Goal: Find specific page/section: Find specific page/section

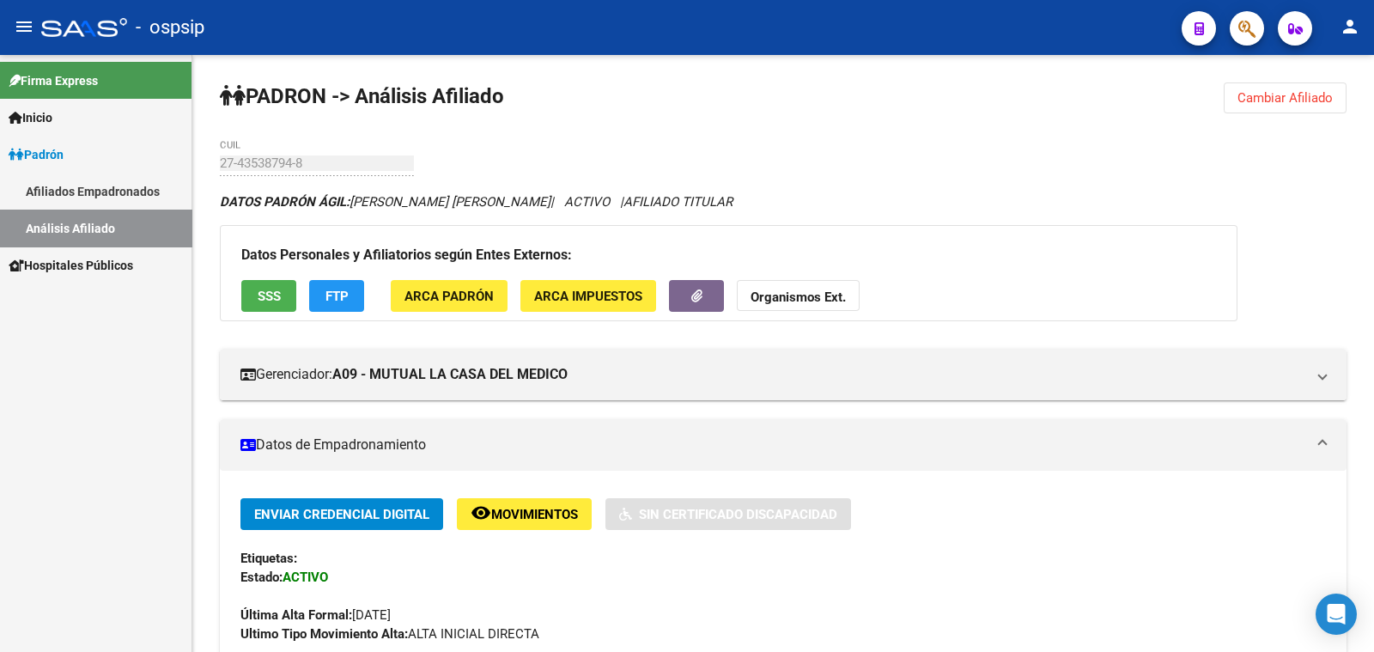
scroll to position [537, 0]
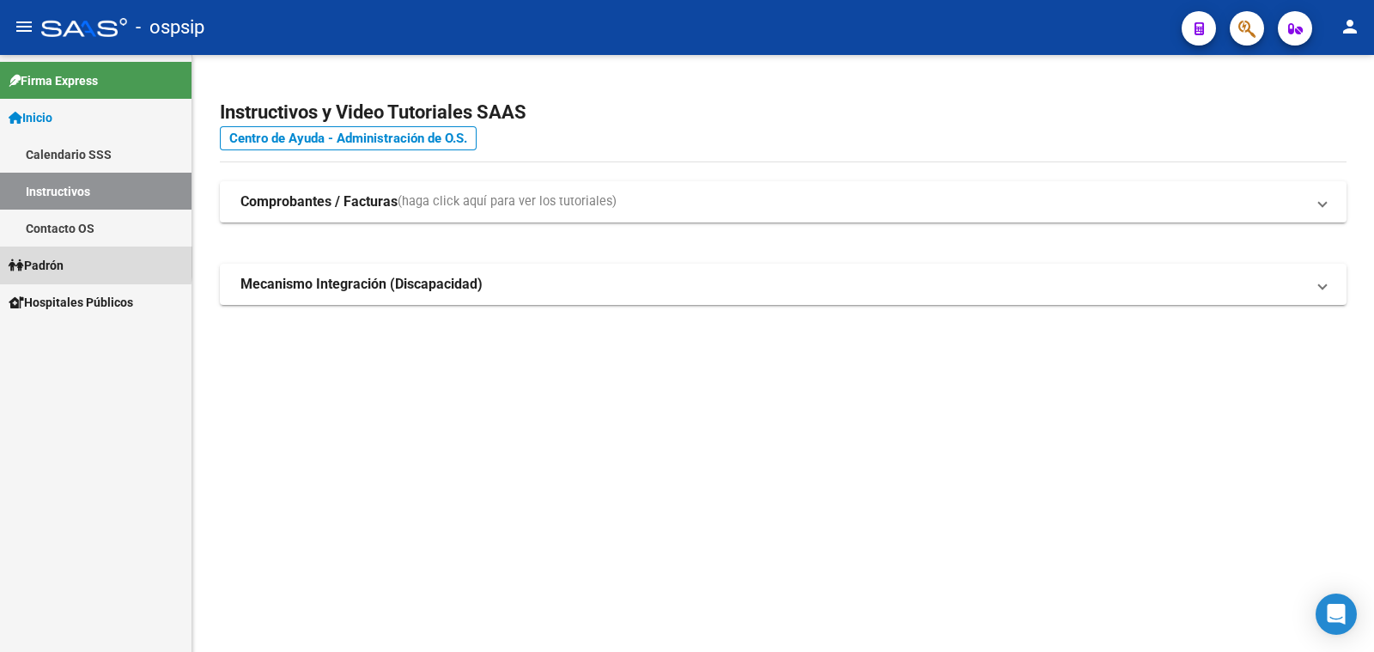
click at [48, 261] on span "Padrón" at bounding box center [36, 265] width 55 height 19
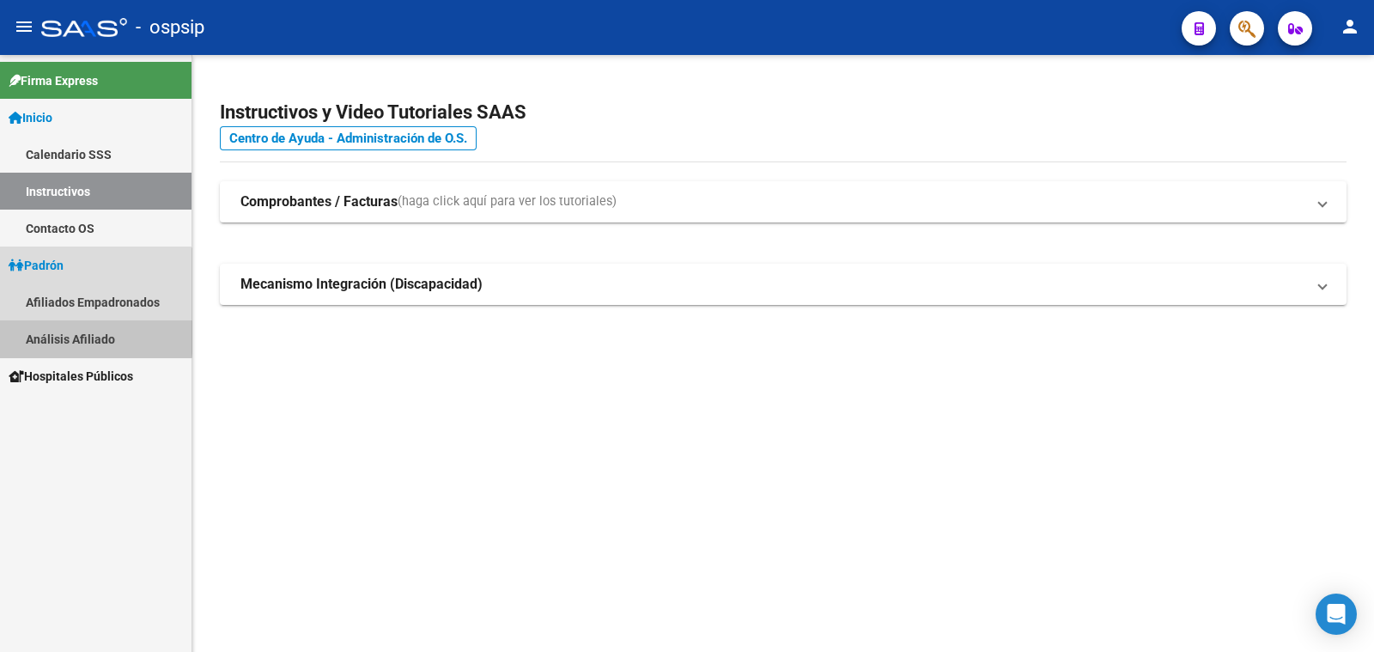
click at [74, 333] on link "Análisis Afiliado" at bounding box center [96, 338] width 192 height 37
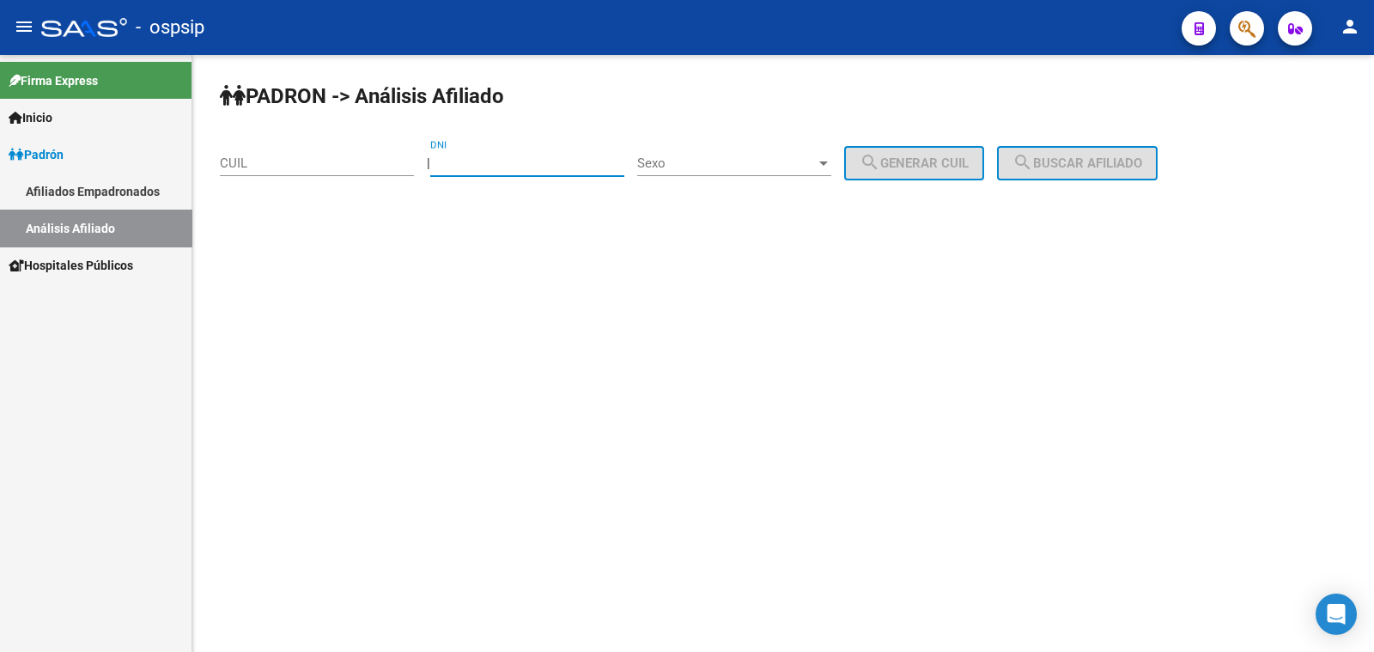
click at [478, 163] on input "DNI" at bounding box center [527, 162] width 194 height 15
paste input "29625465"
type input "29625465"
click at [768, 159] on span "Sexo" at bounding box center [726, 162] width 179 height 15
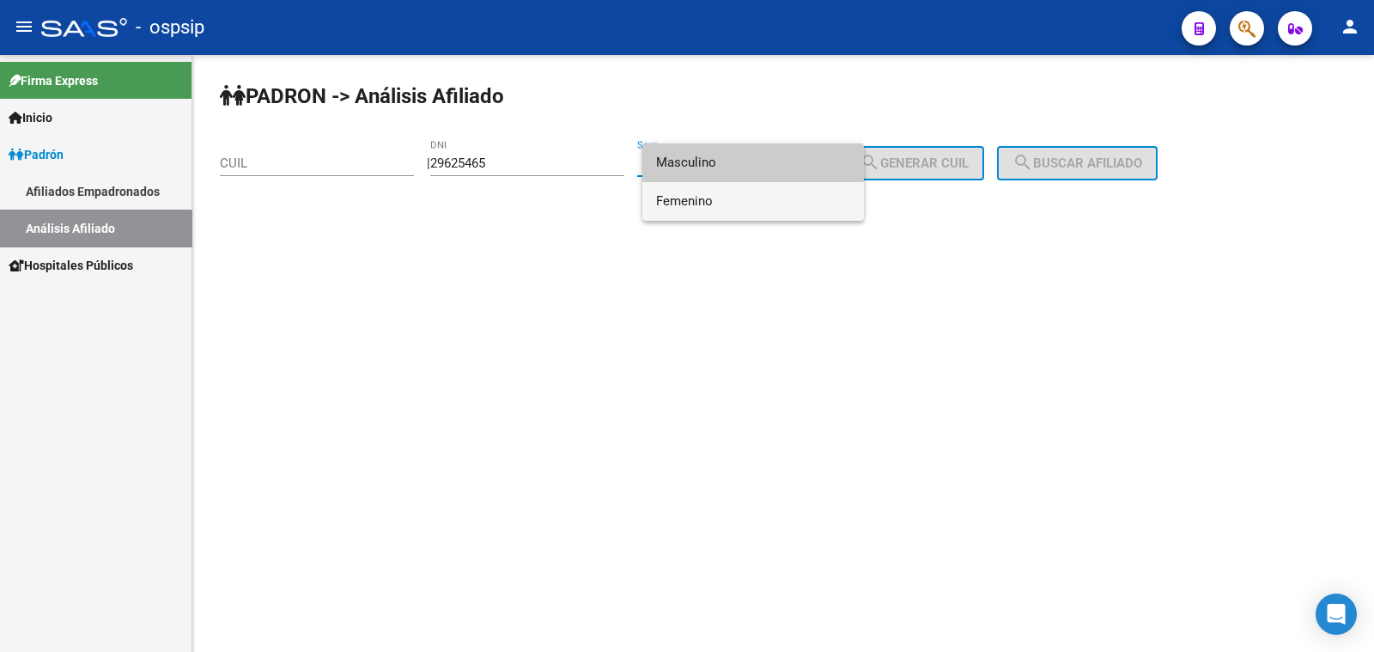
click at [775, 206] on span "Femenino" at bounding box center [753, 201] width 194 height 39
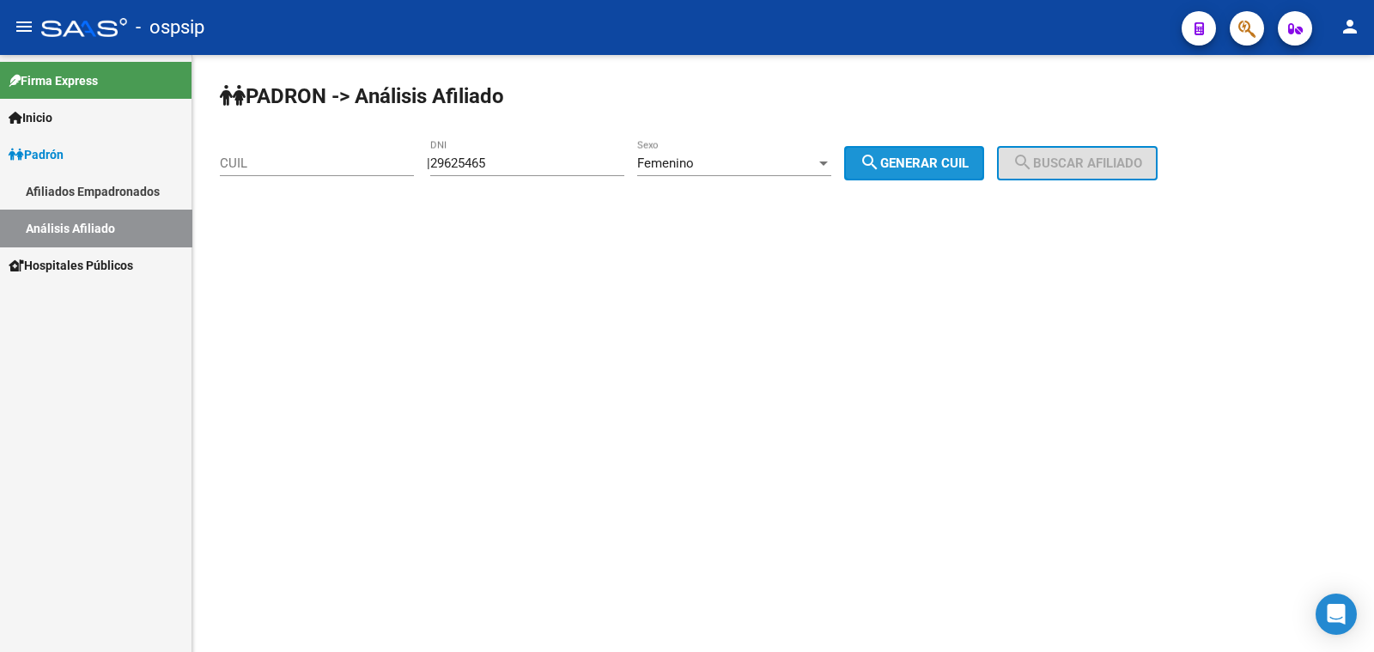
drag, startPoint x: 925, startPoint y: 156, endPoint x: 1003, endPoint y: 154, distance: 78.2
click at [927, 155] on span "search Generar CUIL" at bounding box center [914, 162] width 109 height 15
type input "27-29625465-2"
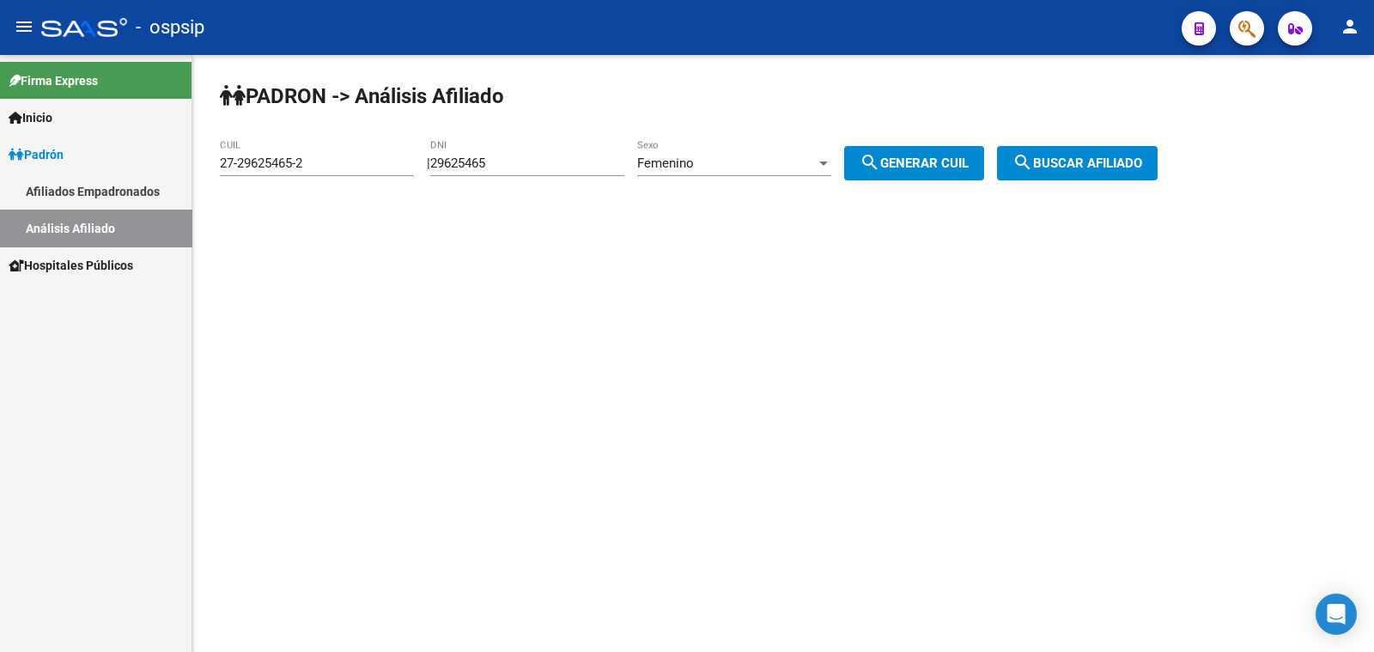
click at [1033, 158] on mat-icon "search" at bounding box center [1023, 162] width 21 height 21
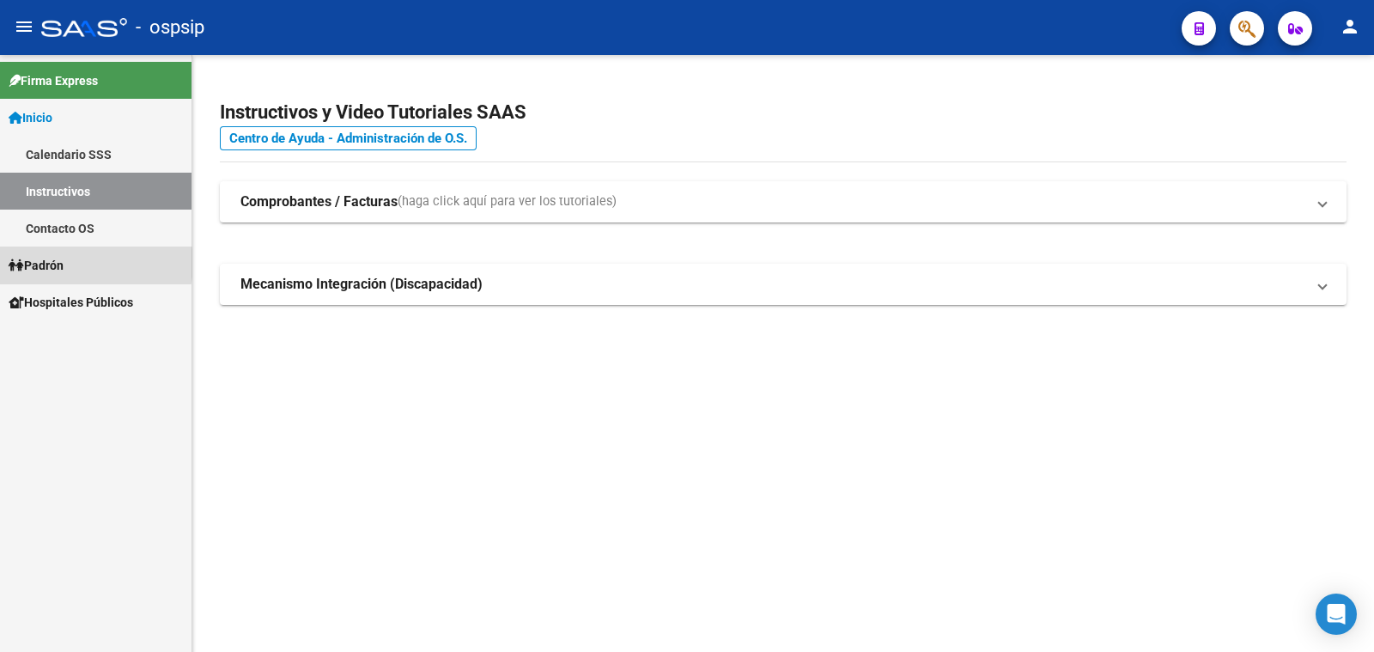
click at [64, 263] on span "Padrón" at bounding box center [36, 265] width 55 height 19
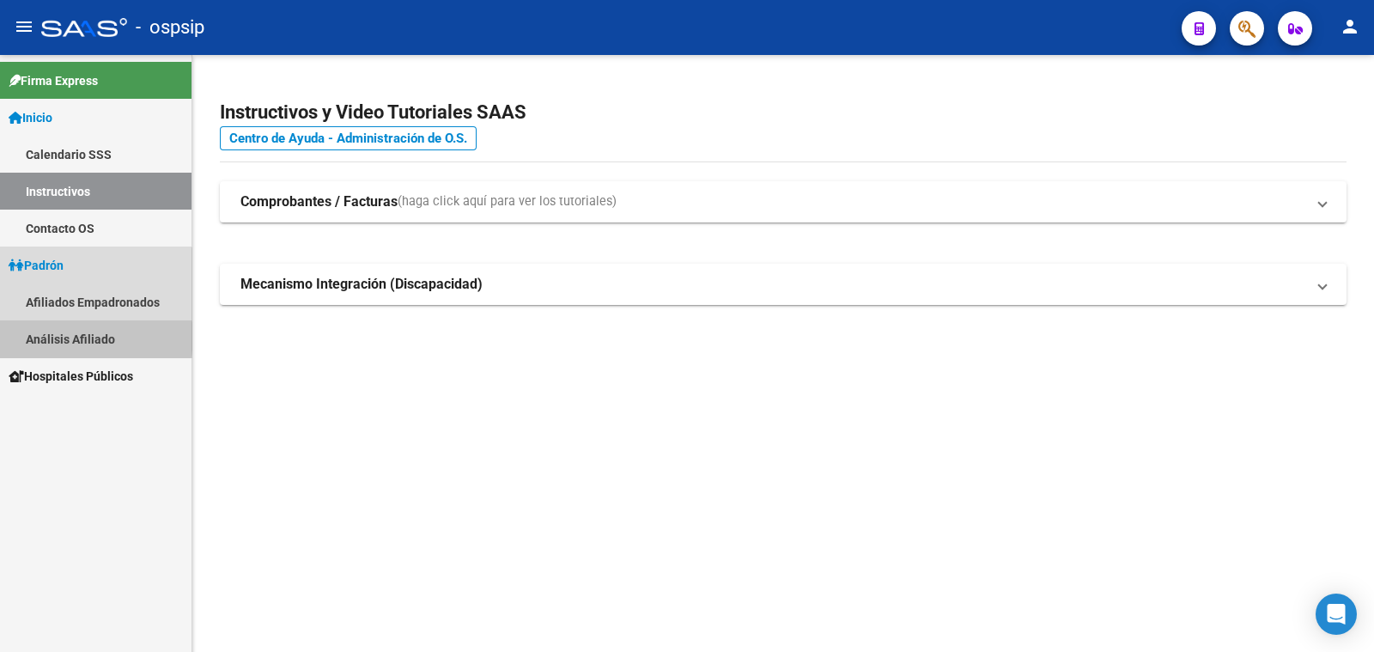
click at [79, 337] on link "Análisis Afiliado" at bounding box center [96, 338] width 192 height 37
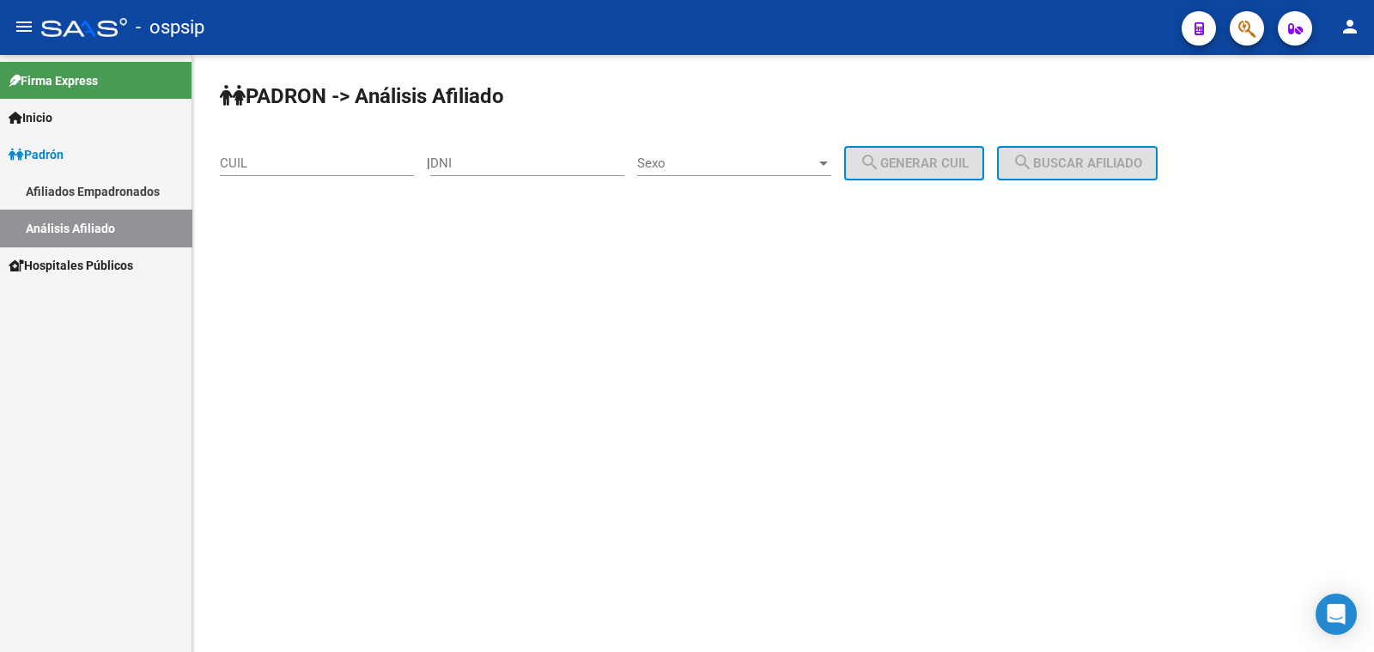
click at [531, 155] on div "DNI" at bounding box center [527, 157] width 194 height 37
drag, startPoint x: 531, startPoint y: 155, endPoint x: 497, endPoint y: 158, distance: 33.7
click at [497, 158] on input "DNI" at bounding box center [527, 162] width 194 height 15
paste input "29625465"
type input "29625465"
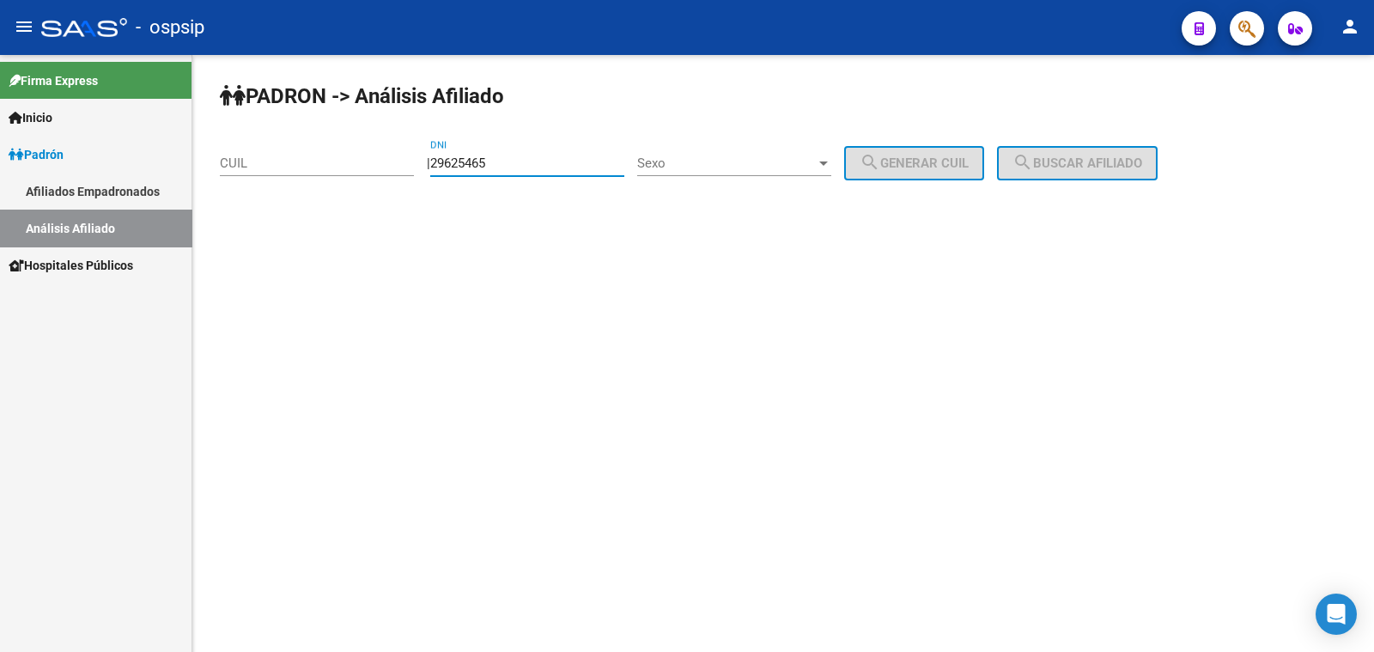
click at [765, 165] on span "Sexo" at bounding box center [726, 162] width 179 height 15
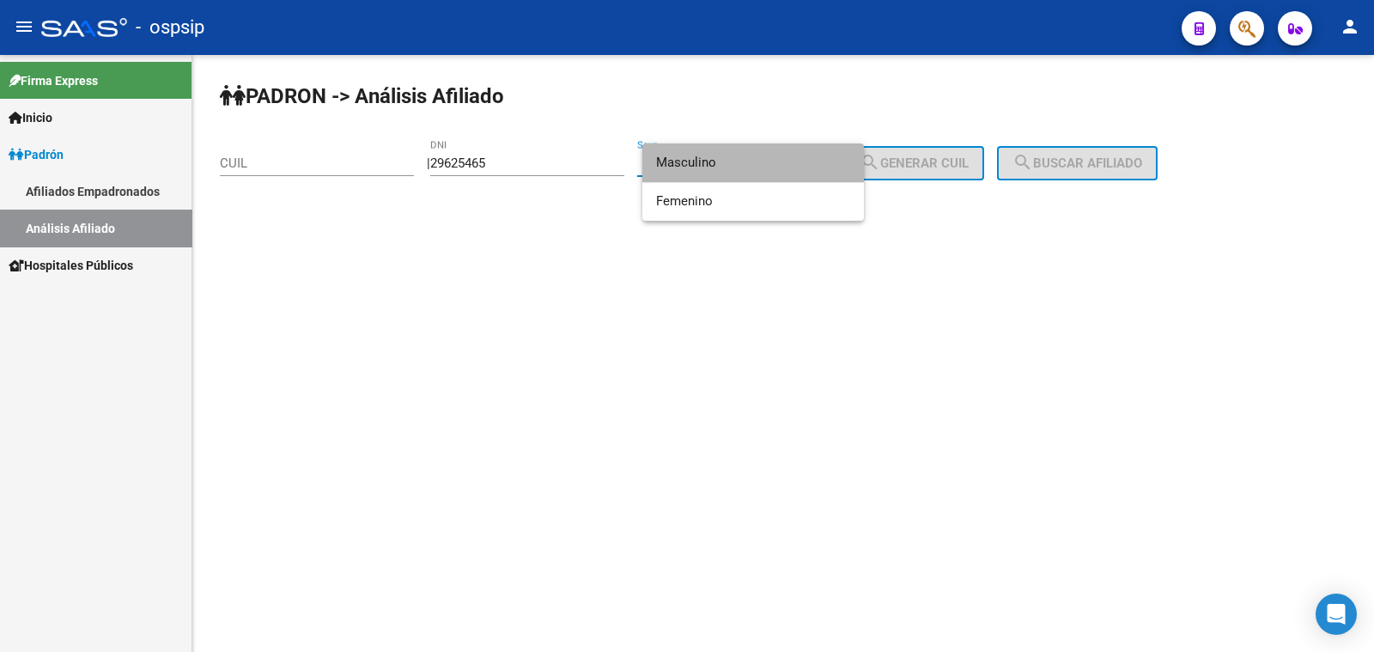
click at [767, 163] on span "Masculino" at bounding box center [753, 162] width 194 height 39
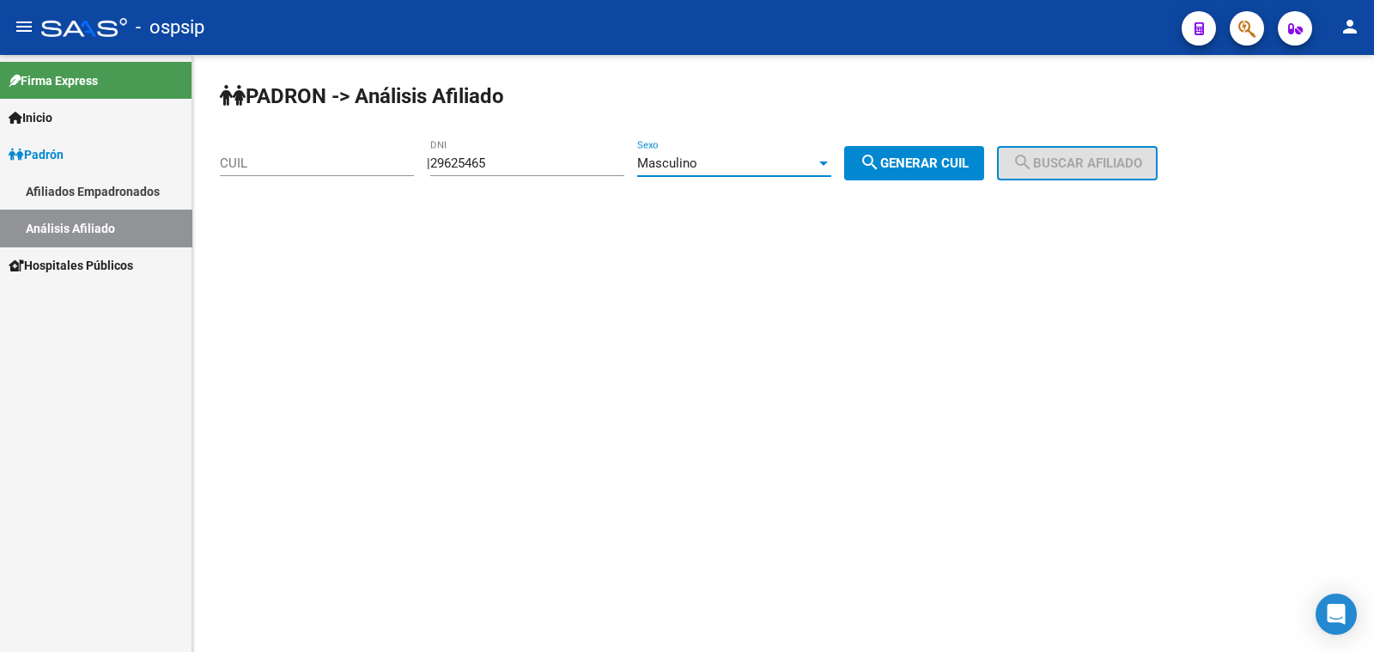
drag, startPoint x: 936, startPoint y: 154, endPoint x: 1052, endPoint y: 158, distance: 116.9
click at [951, 155] on button "search Generar CUIL" at bounding box center [914, 163] width 140 height 34
type input "20-29625465-8"
click at [1069, 158] on span "search Buscar afiliado" at bounding box center [1078, 162] width 130 height 15
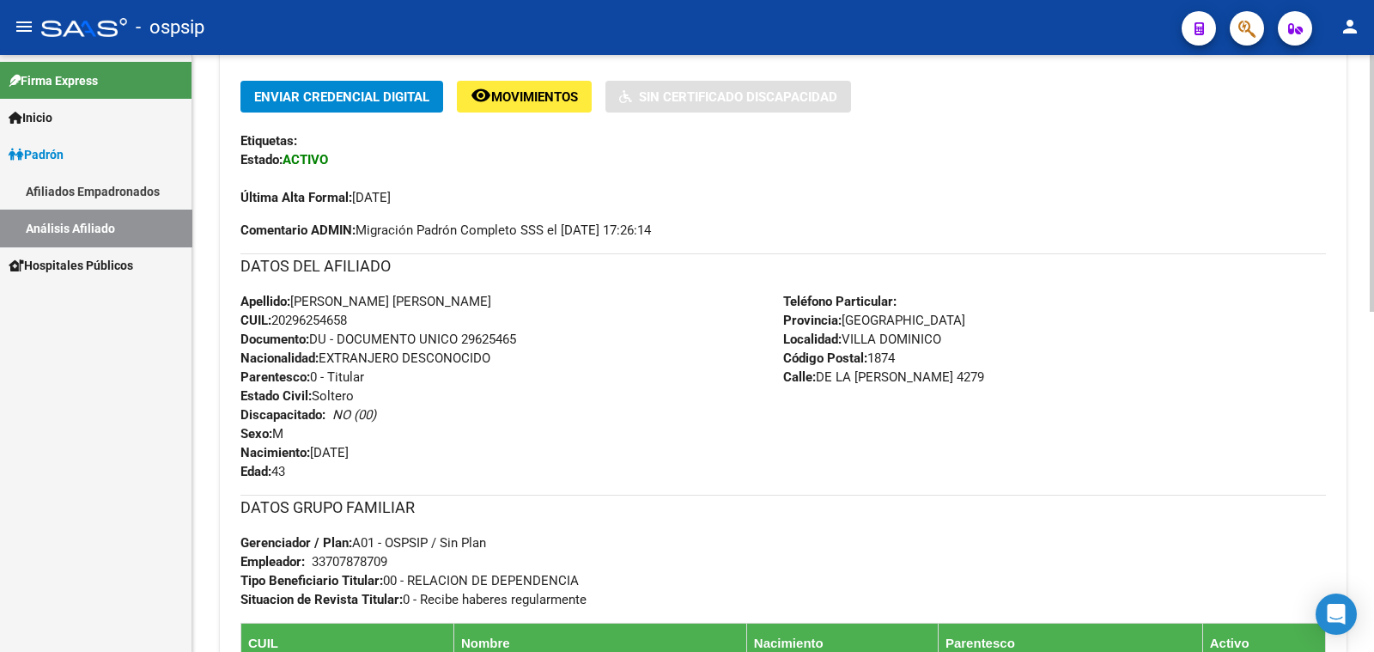
scroll to position [429, 0]
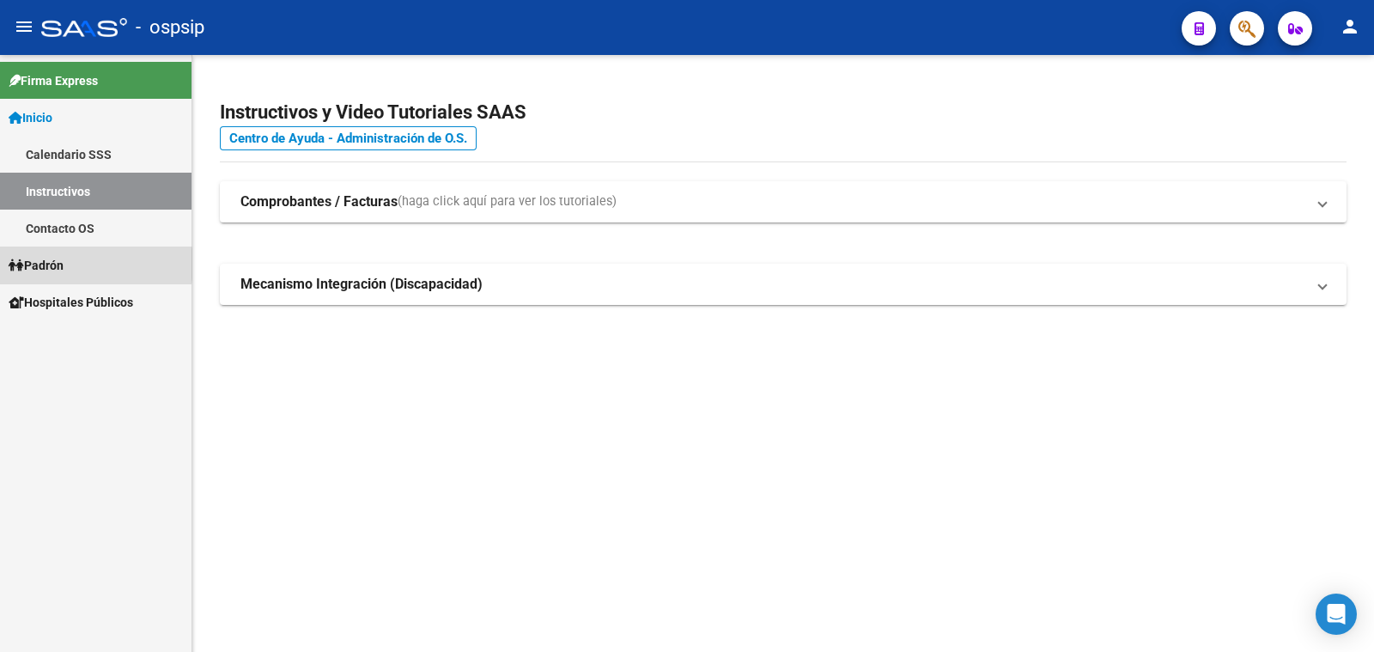
click at [54, 264] on span "Padrón" at bounding box center [36, 265] width 55 height 19
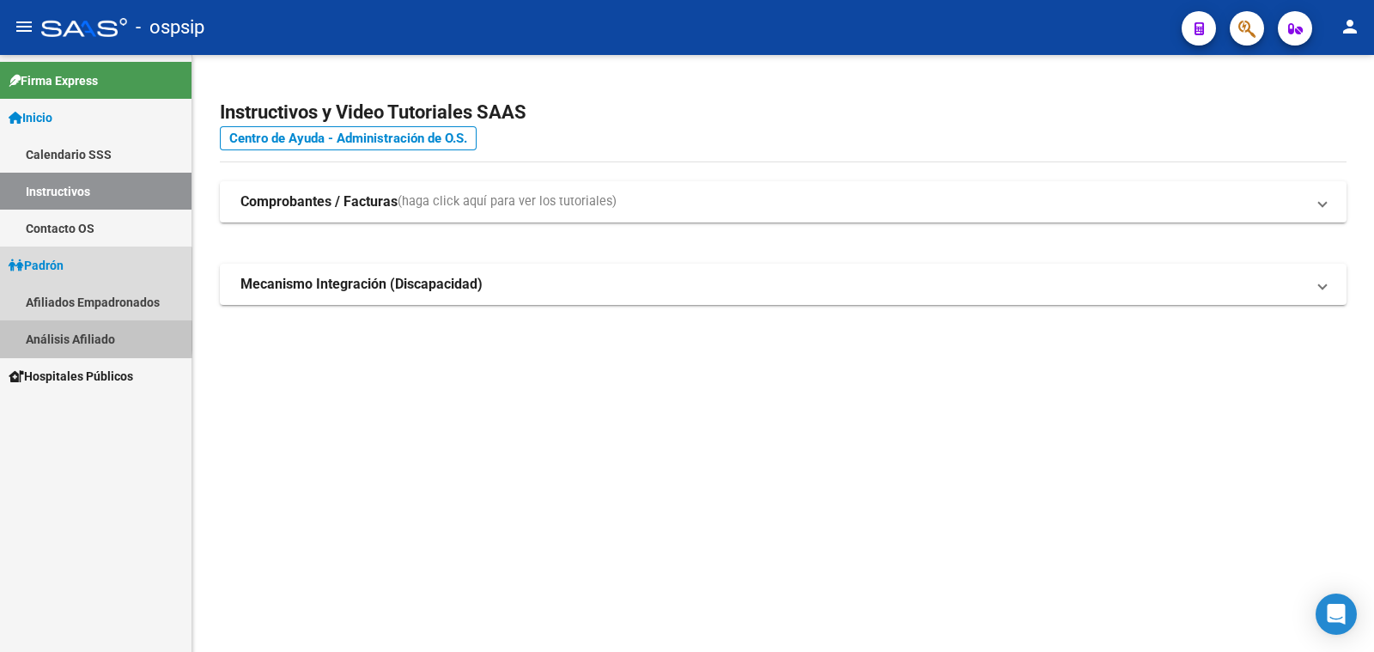
click at [76, 336] on link "Análisis Afiliado" at bounding box center [96, 338] width 192 height 37
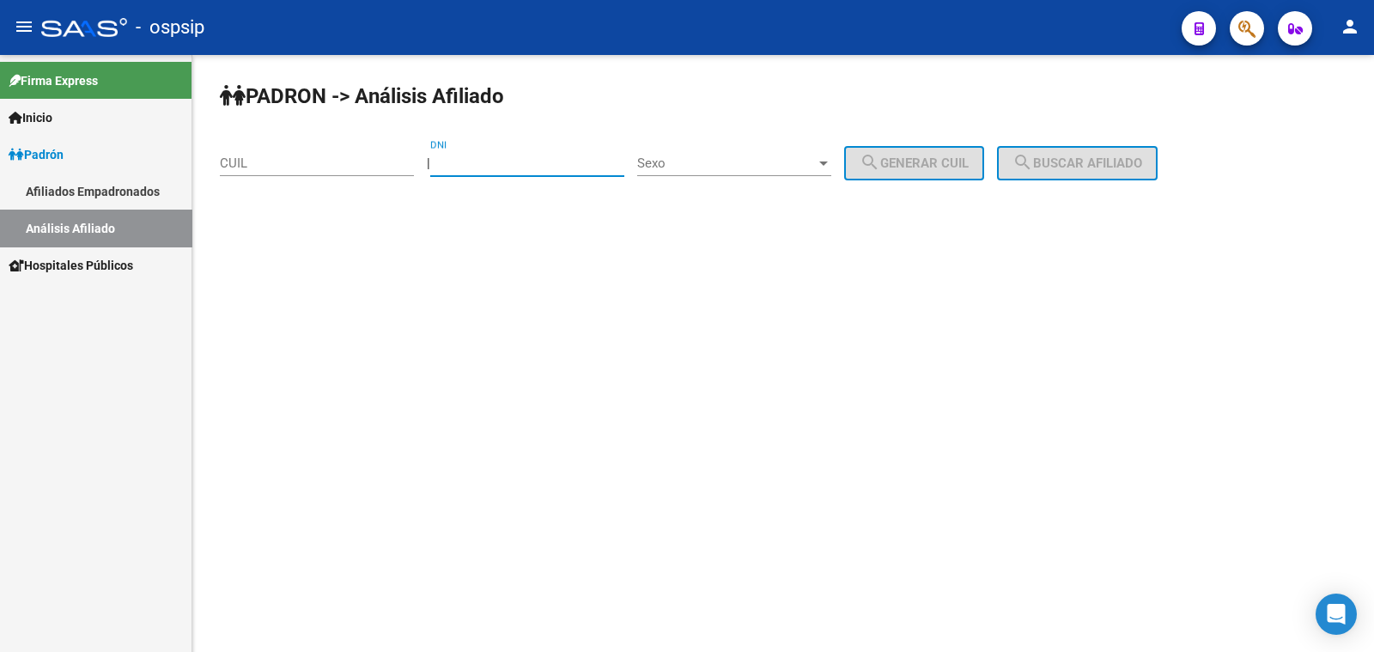
click at [499, 155] on input "DNI" at bounding box center [527, 162] width 194 height 15
paste input "41972388"
type input "41972388"
click at [746, 165] on span "Sexo" at bounding box center [726, 162] width 179 height 15
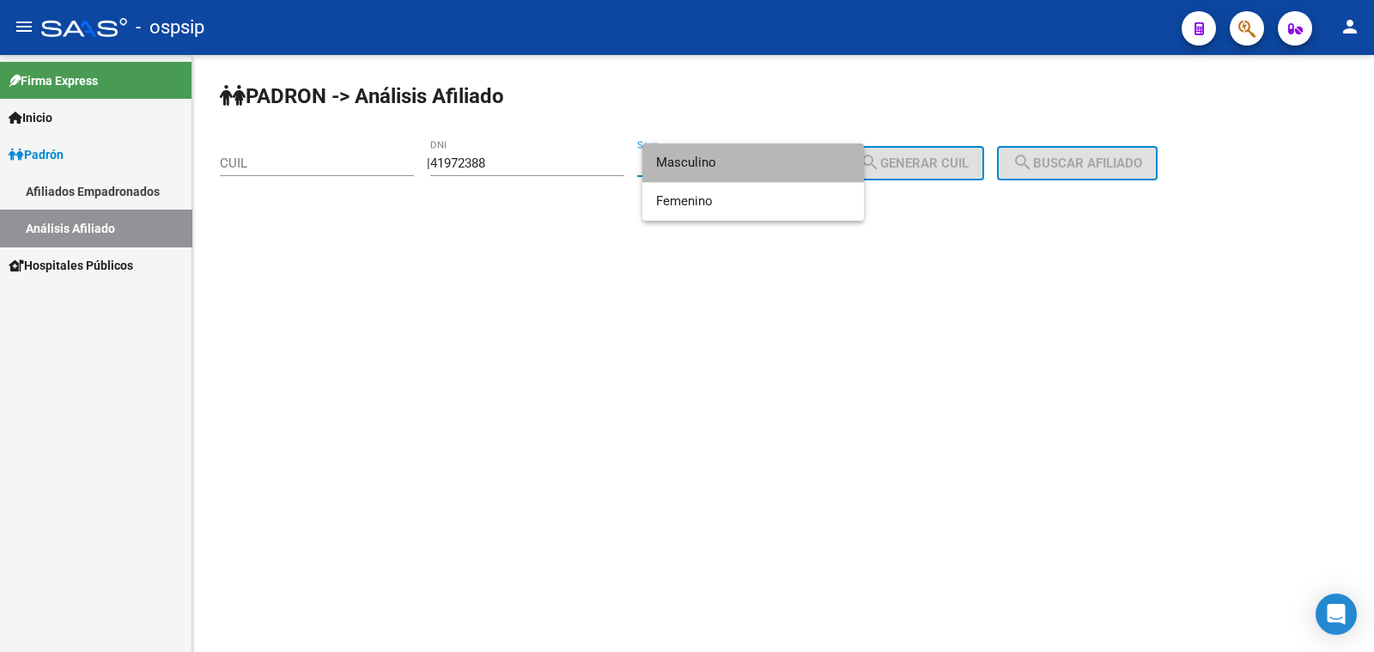
click at [746, 165] on span "Masculino" at bounding box center [753, 162] width 194 height 39
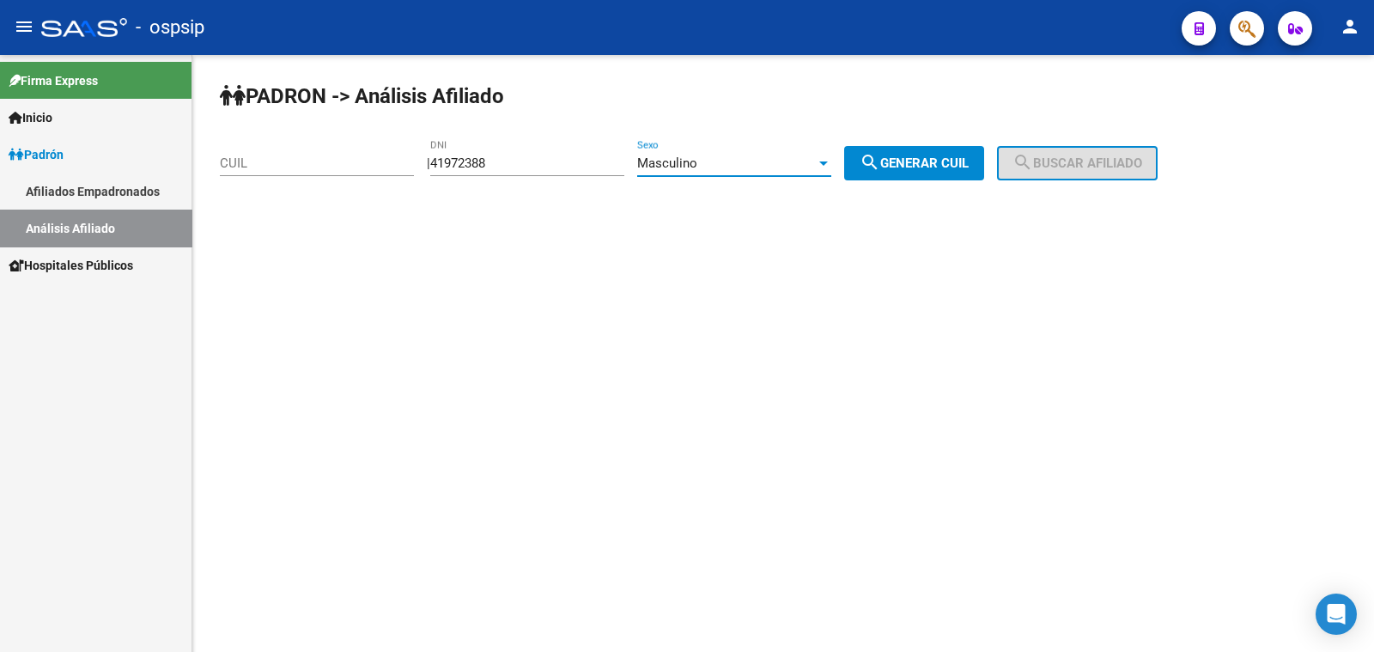
click at [955, 159] on span "search Generar CUIL" at bounding box center [914, 162] width 109 height 15
type input "20-41972388-7"
click at [1033, 155] on mat-icon "search" at bounding box center [1023, 162] width 21 height 21
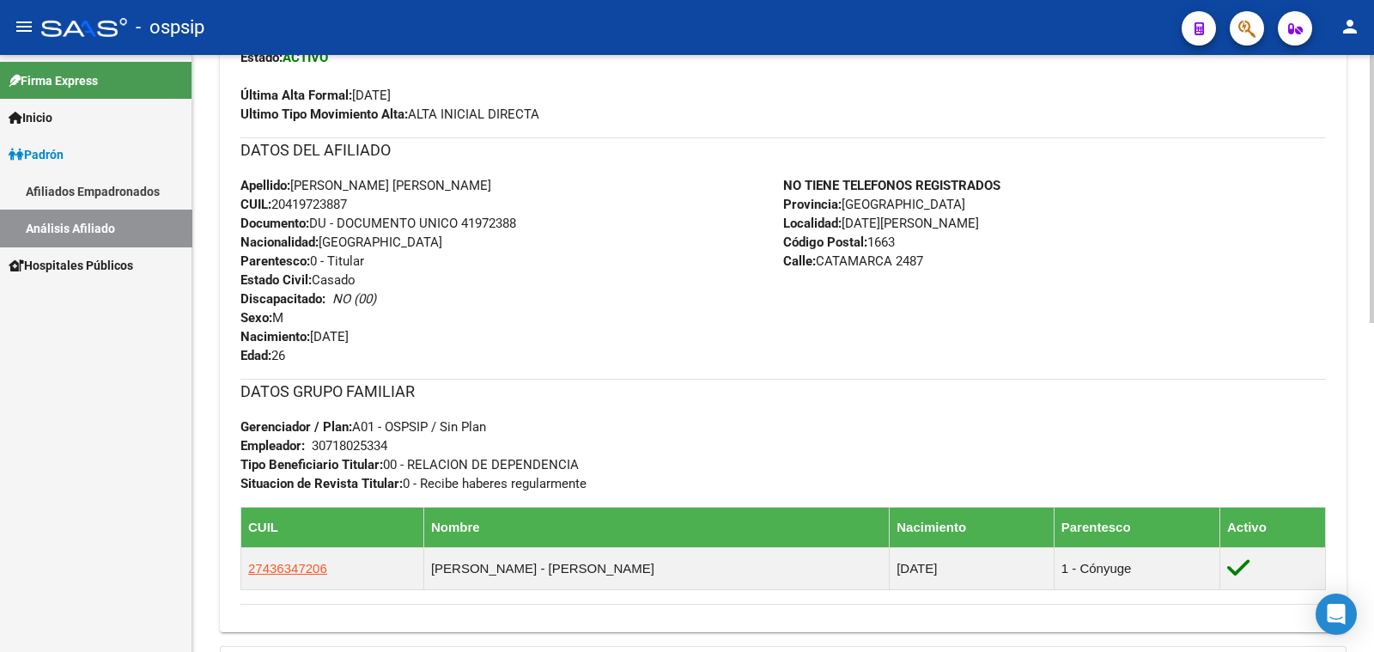
scroll to position [520, 0]
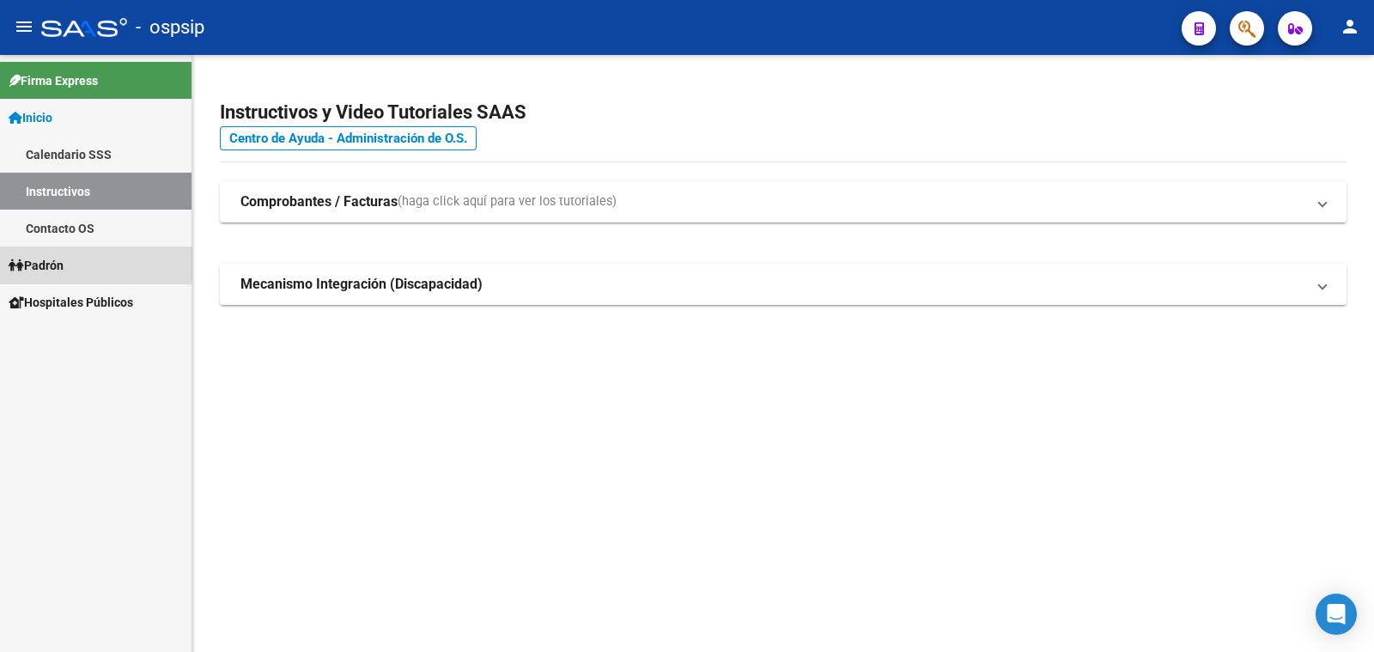
click at [53, 264] on span "Padrón" at bounding box center [36, 265] width 55 height 19
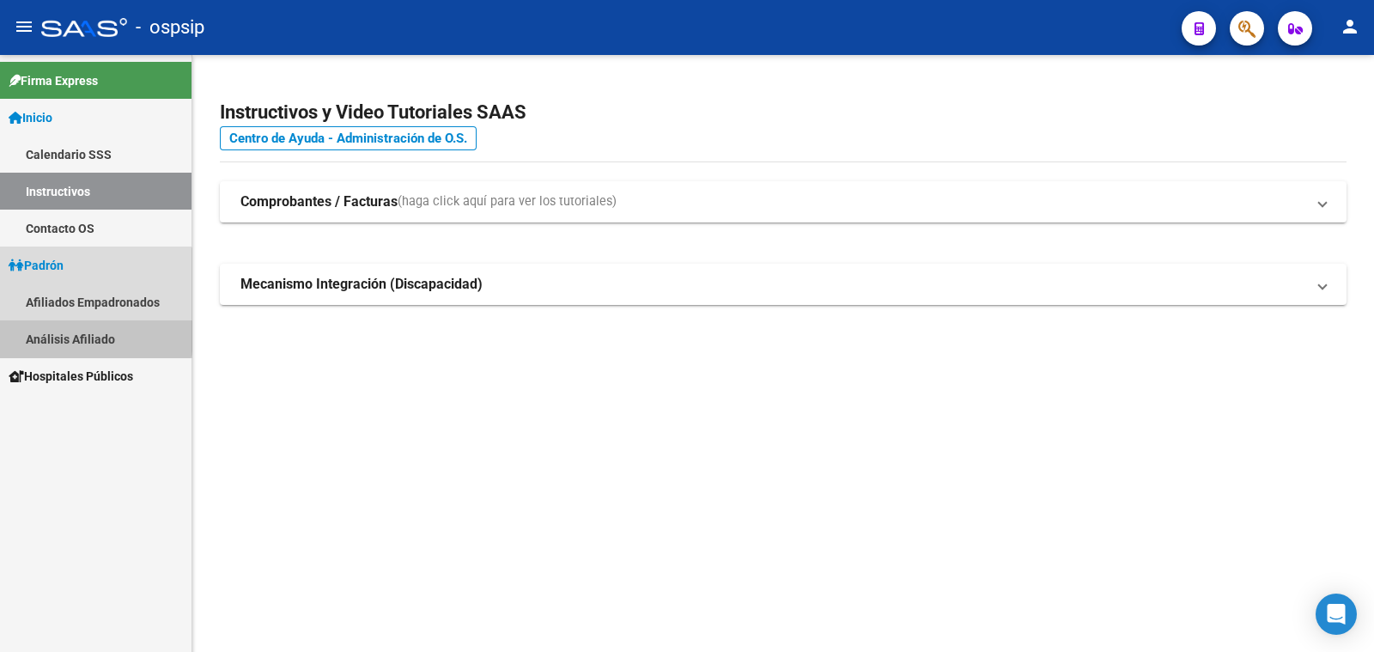
click at [74, 332] on link "Análisis Afiliado" at bounding box center [96, 338] width 192 height 37
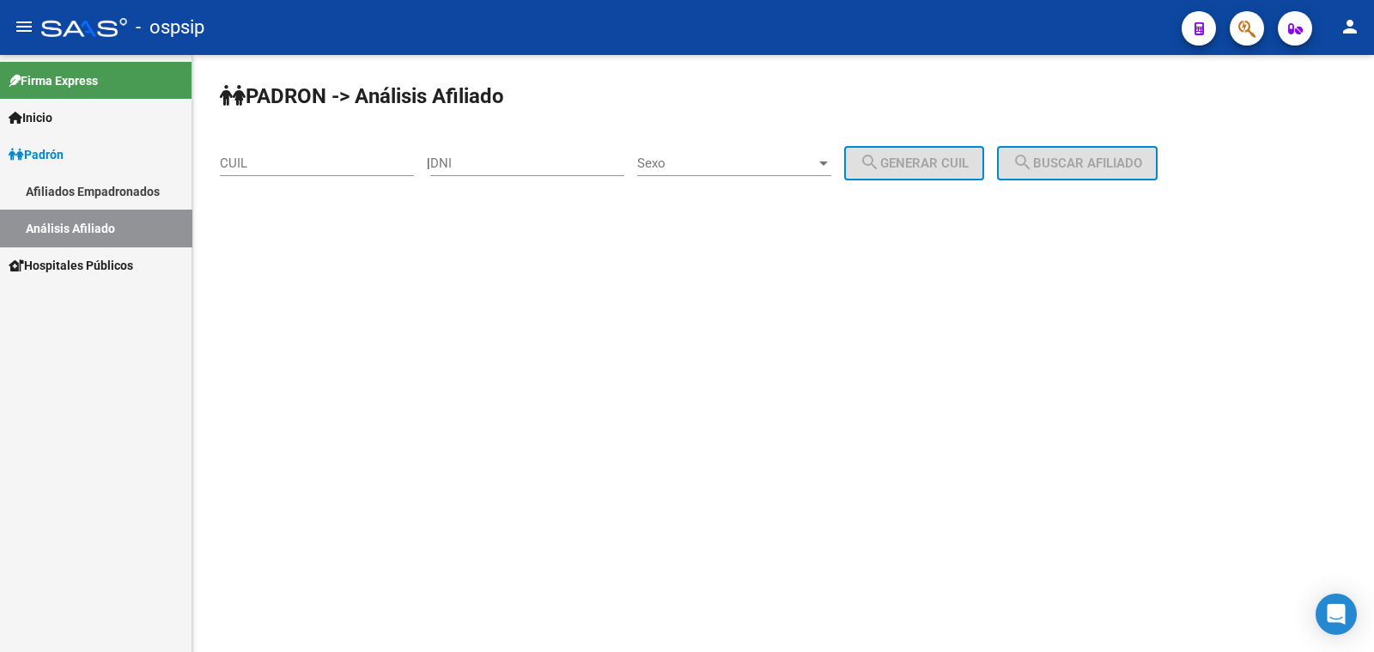
click at [477, 162] on input "DNI" at bounding box center [527, 162] width 194 height 15
type input "16546333"
click at [760, 156] on span "Sexo" at bounding box center [726, 162] width 179 height 15
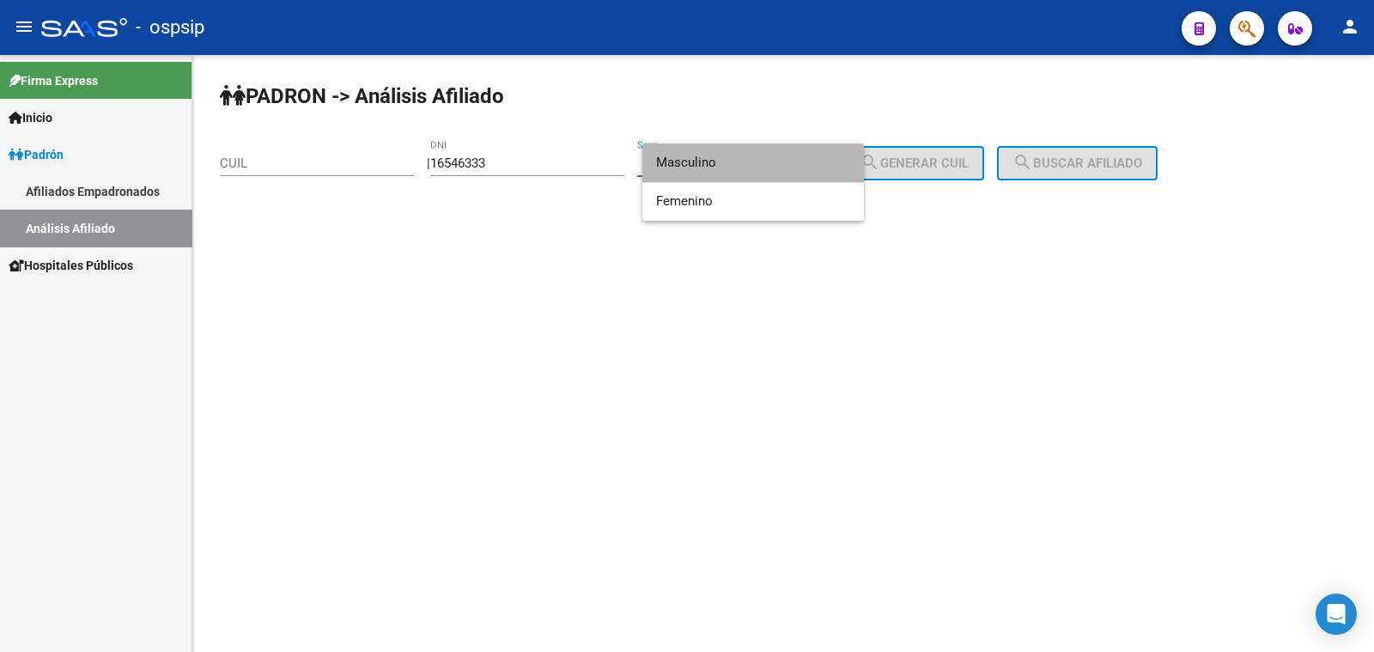
drag, startPoint x: 785, startPoint y: 168, endPoint x: 812, endPoint y: 152, distance: 30.8
click at [785, 165] on span "Masculino" at bounding box center [753, 162] width 194 height 39
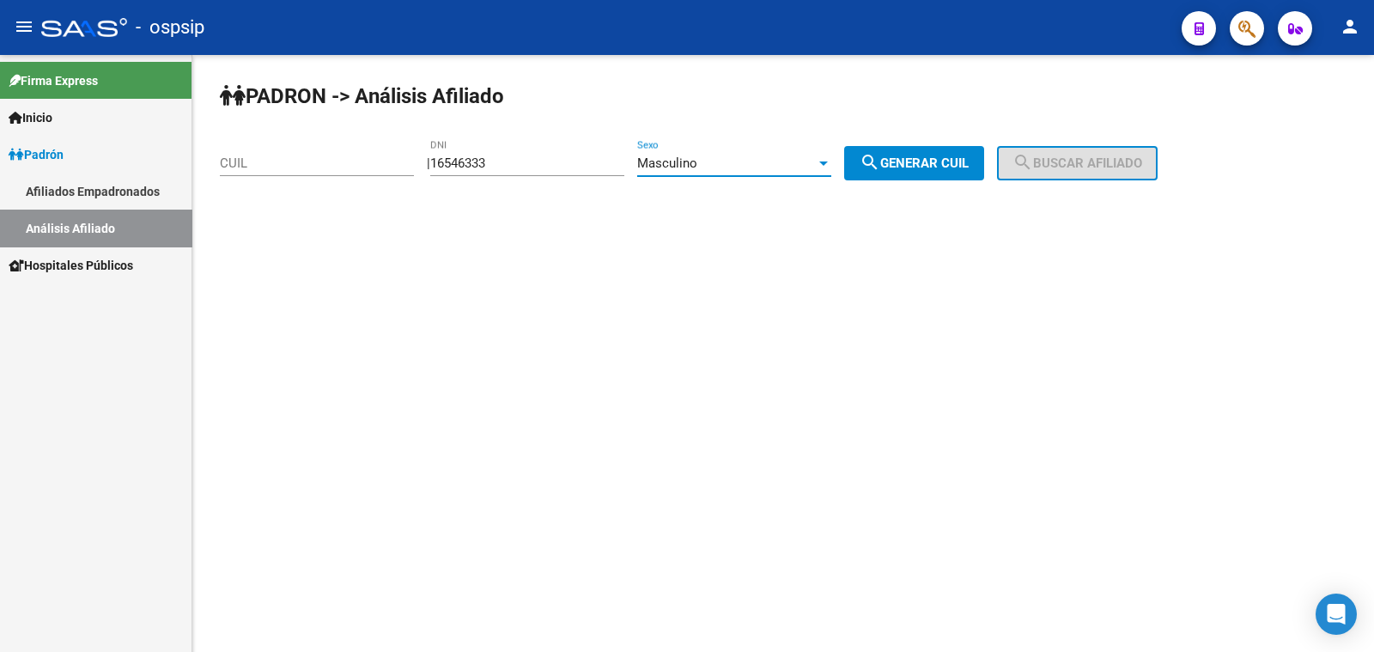
drag, startPoint x: 899, startPoint y: 162, endPoint x: 1018, endPoint y: 161, distance: 119.4
click at [936, 161] on span "search Generar CUIL" at bounding box center [914, 162] width 109 height 15
type input "20-16546333-2"
click at [1086, 158] on span "search Buscar afiliado" at bounding box center [1078, 162] width 130 height 15
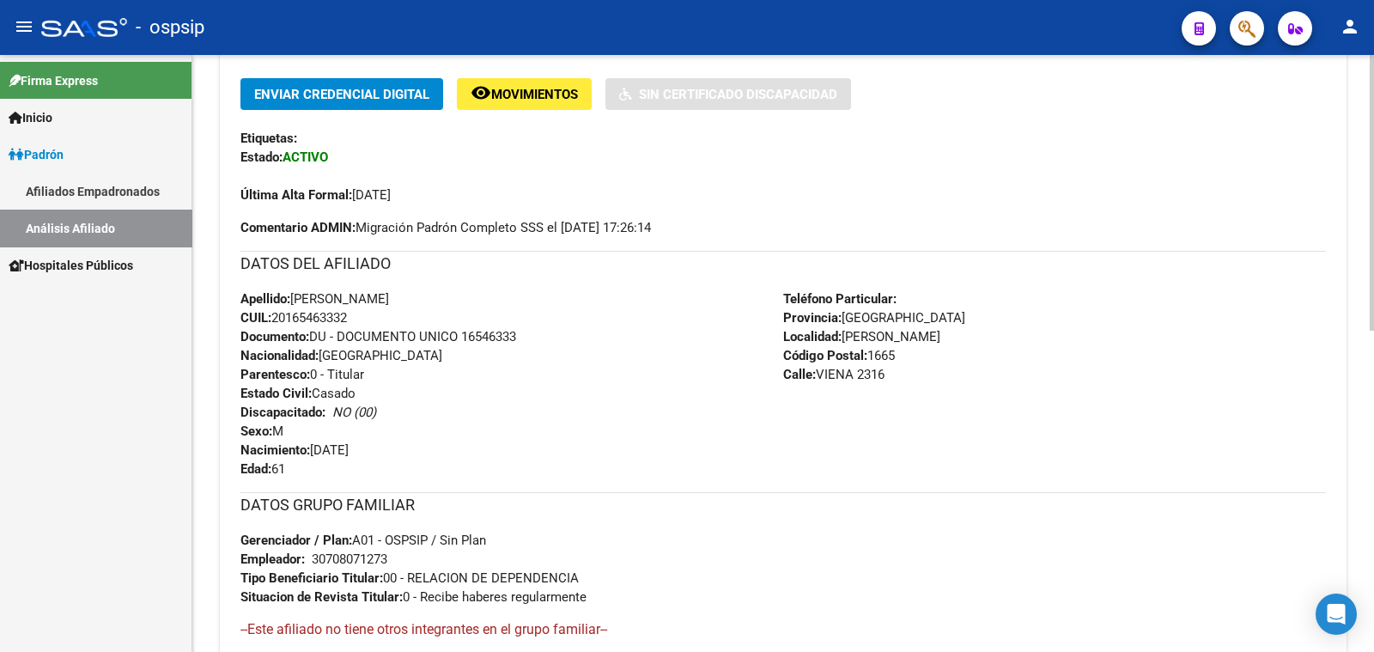
scroll to position [429, 0]
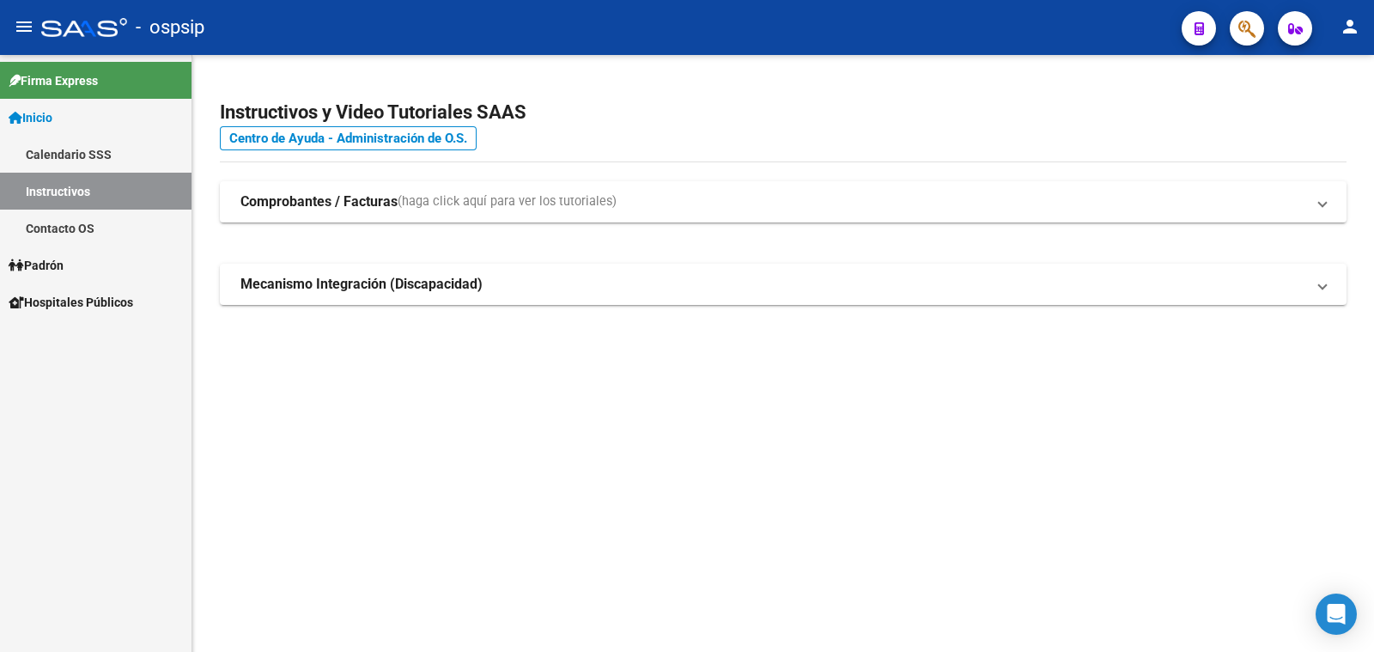
click at [58, 262] on span "Padrón" at bounding box center [36, 265] width 55 height 19
click at [94, 340] on link "Análisis Afiliado" at bounding box center [96, 338] width 192 height 37
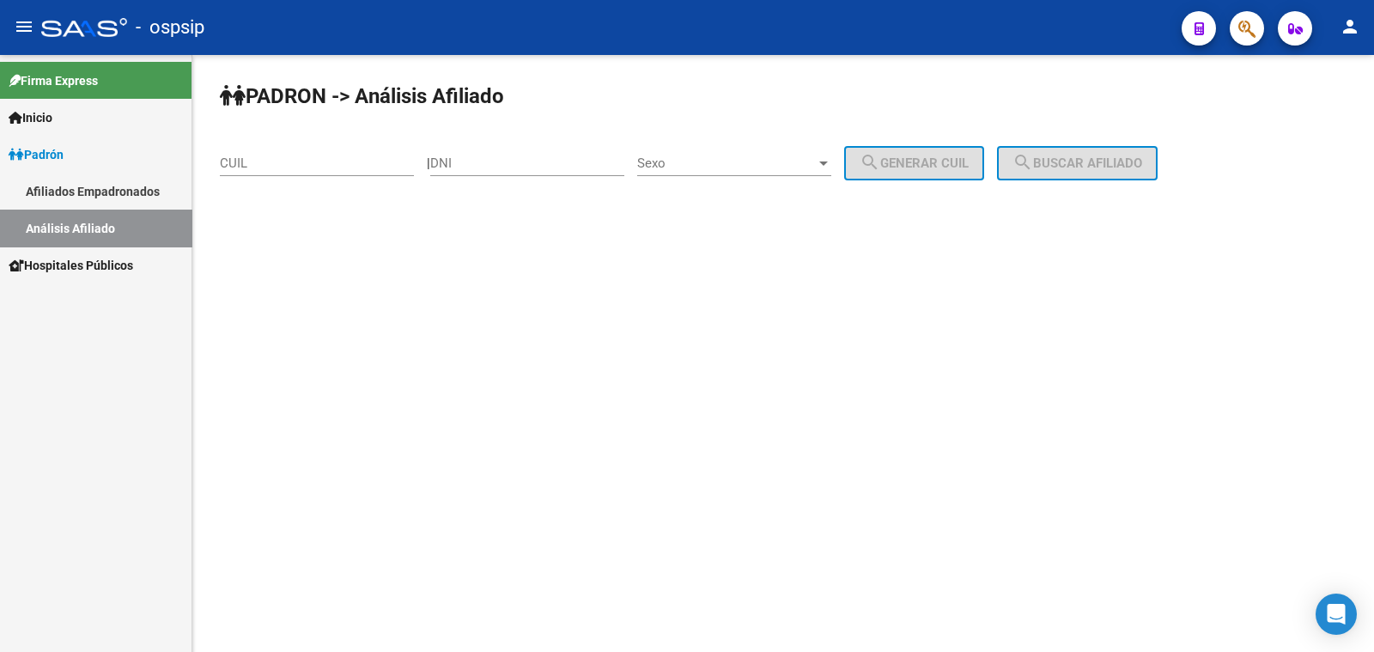
click at [491, 150] on div "DNI" at bounding box center [527, 157] width 194 height 37
type input "25348842"
click at [729, 160] on span "Sexo" at bounding box center [726, 162] width 179 height 15
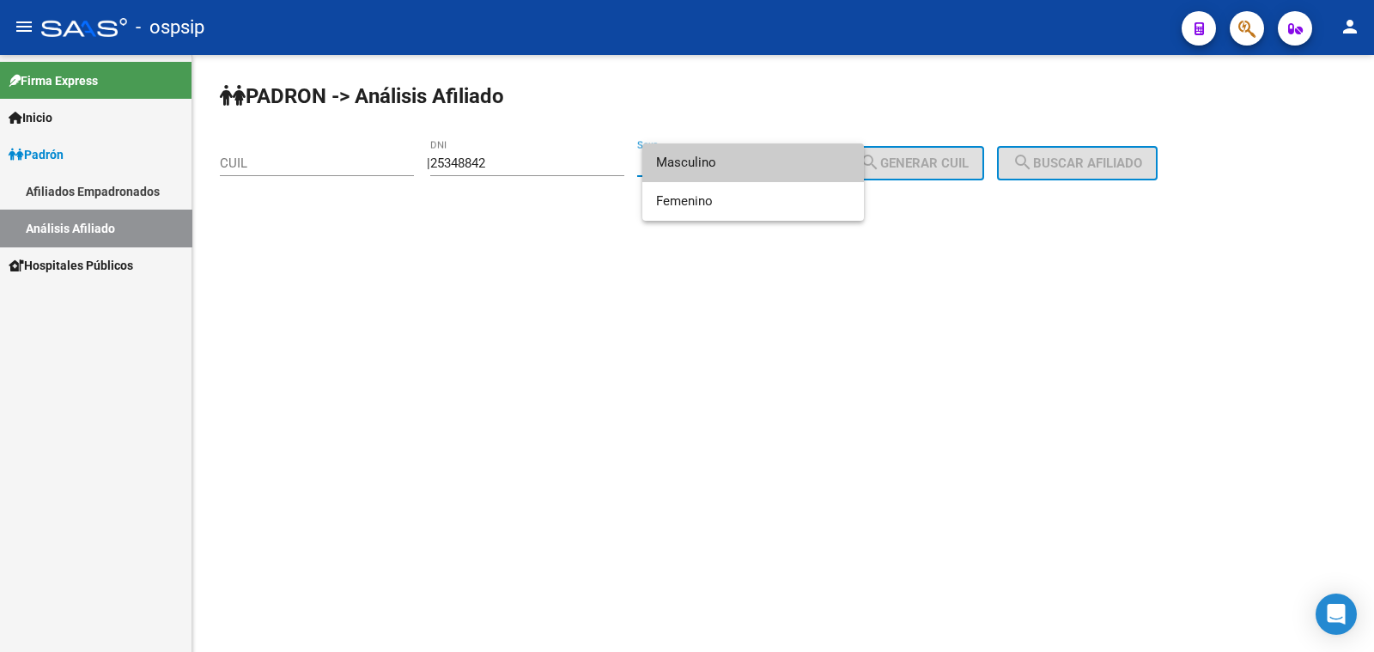
drag, startPoint x: 729, startPoint y: 160, endPoint x: 756, endPoint y: 162, distance: 26.7
click at [738, 161] on span "Masculino" at bounding box center [753, 162] width 194 height 39
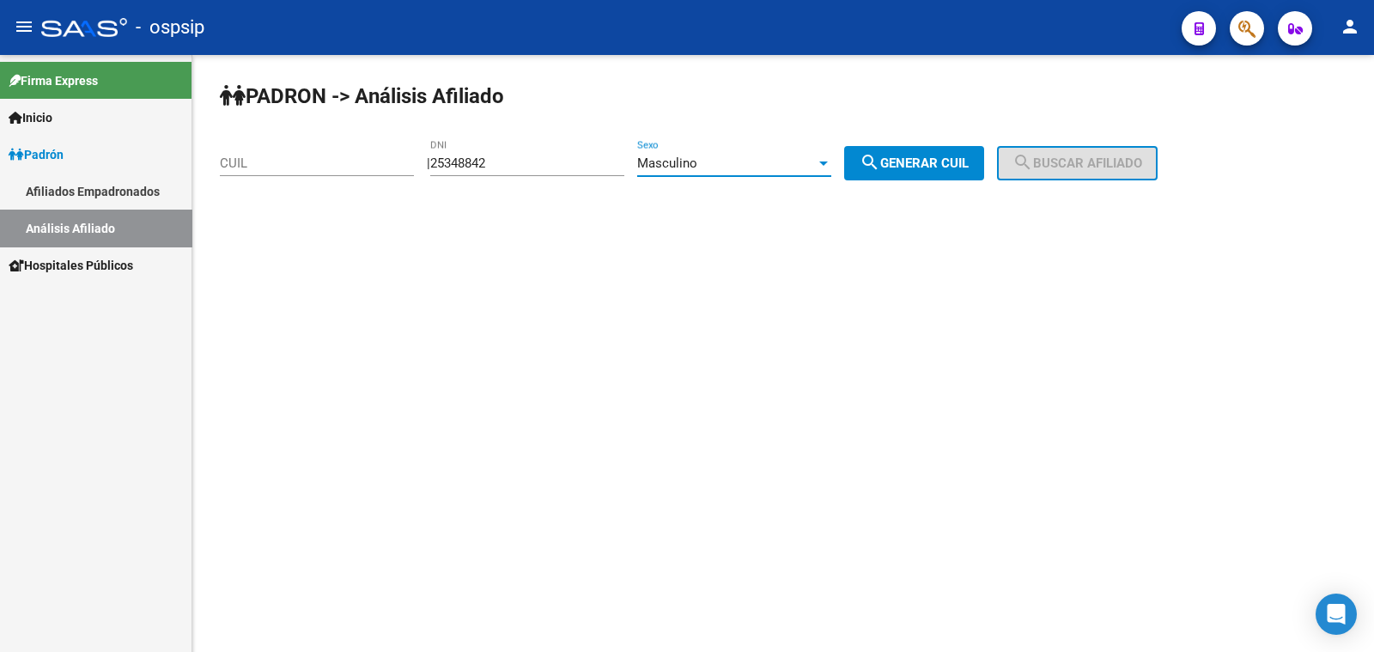
drag, startPoint x: 921, startPoint y: 168, endPoint x: 1018, endPoint y: 168, distance: 97.1
click at [940, 168] on span "search Generar CUIL" at bounding box center [914, 162] width 109 height 15
type input "20-25348842-6"
click at [1065, 158] on span "search Buscar afiliado" at bounding box center [1078, 162] width 130 height 15
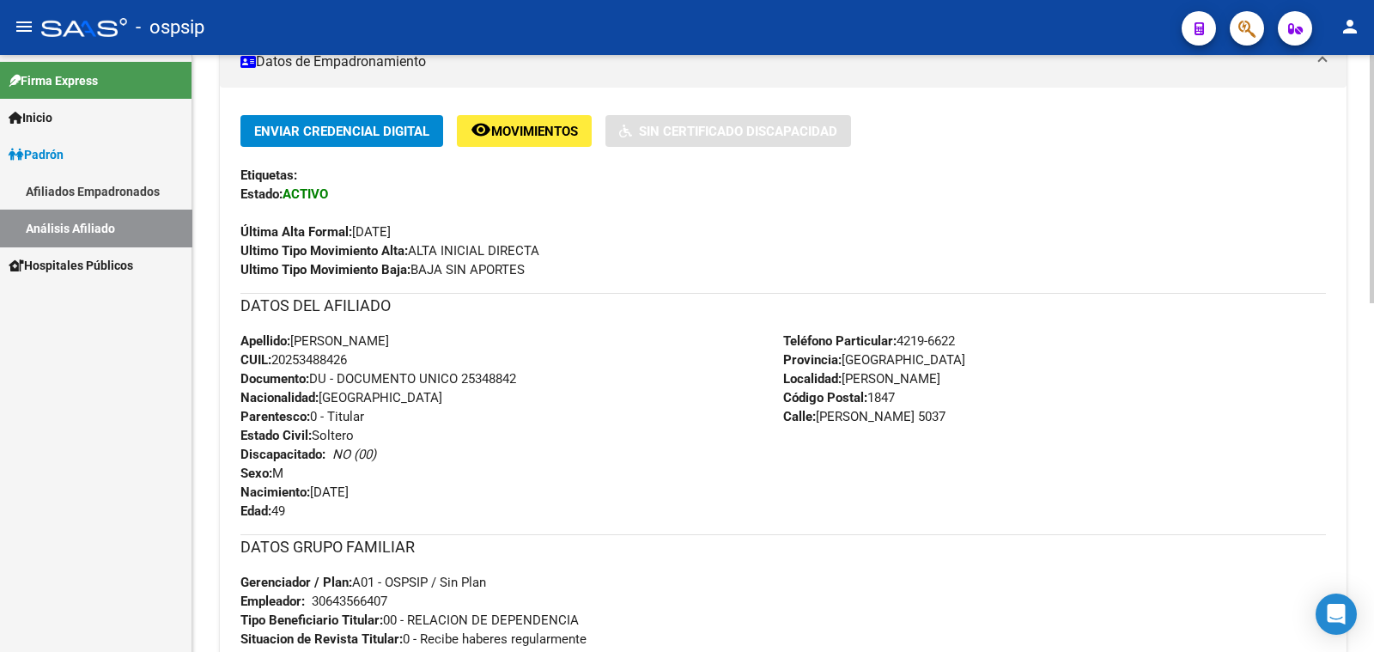
scroll to position [429, 0]
